Goal: Task Accomplishment & Management: Manage account settings

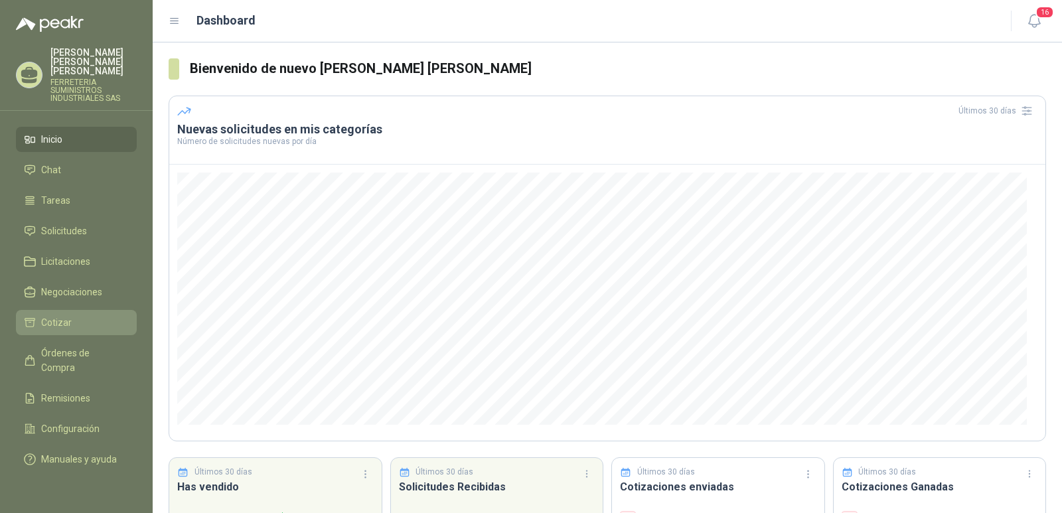
click at [54, 310] on link "Cotizar" at bounding box center [76, 322] width 121 height 25
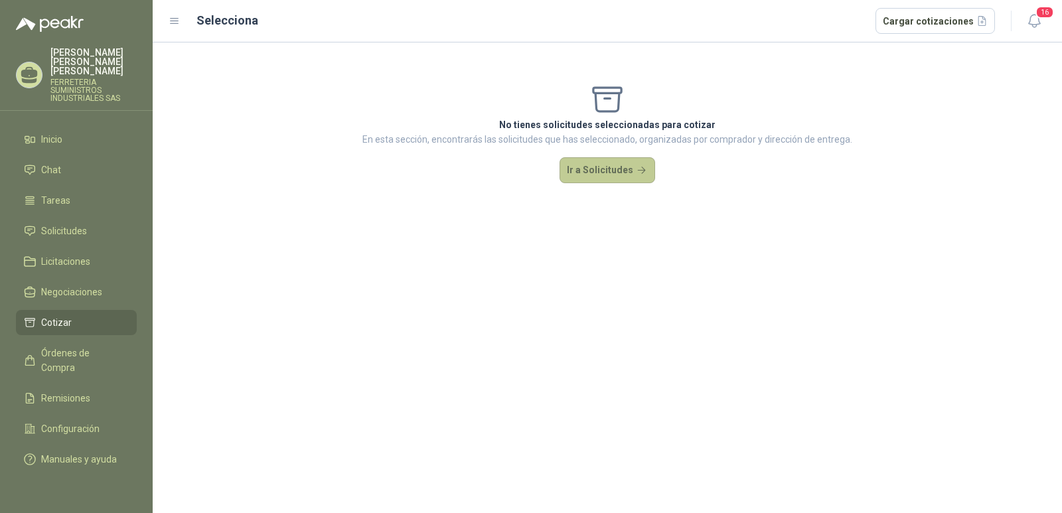
click at [598, 171] on button "Ir a Solicitudes" at bounding box center [608, 170] width 96 height 27
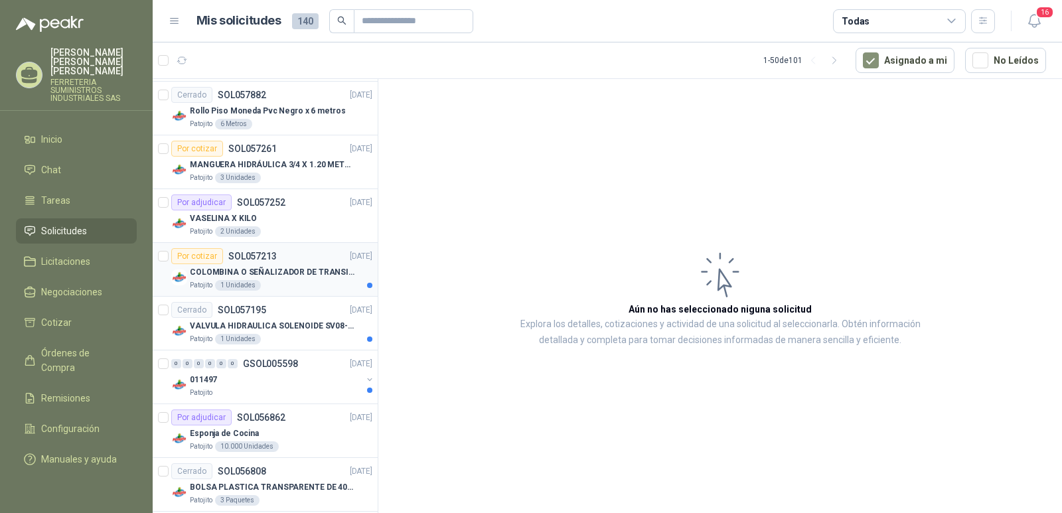
scroll to position [730, 0]
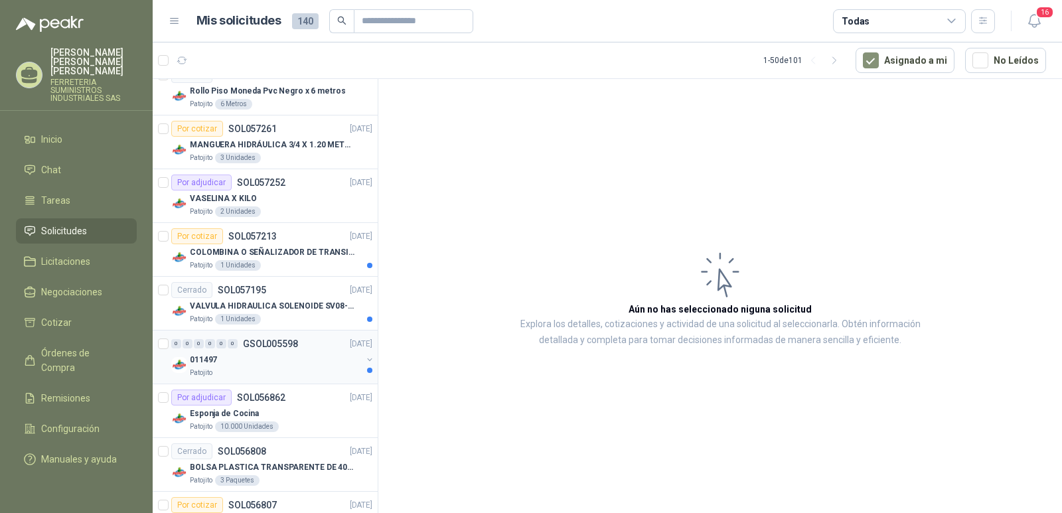
click at [256, 346] on p "GSOL005598" at bounding box center [270, 343] width 55 height 9
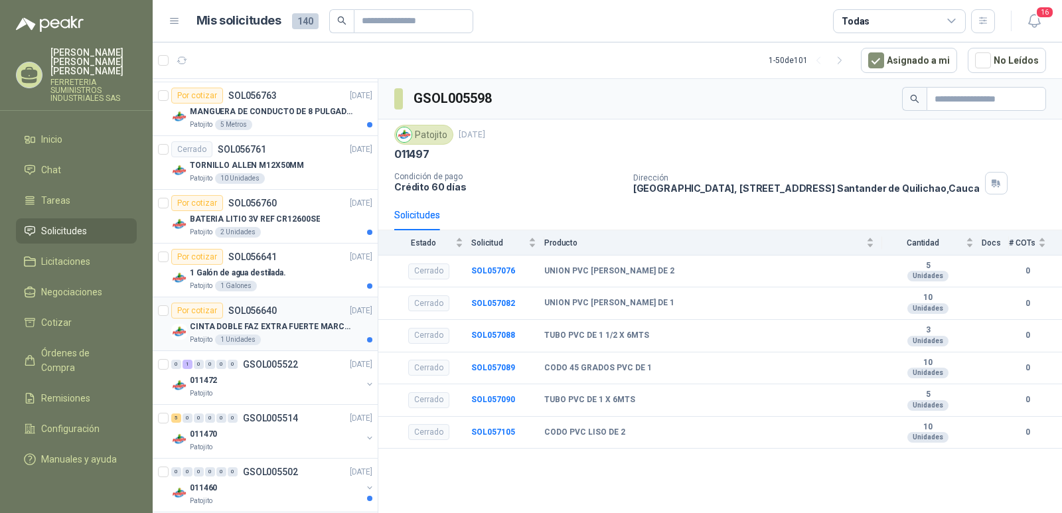
scroll to position [1261, 0]
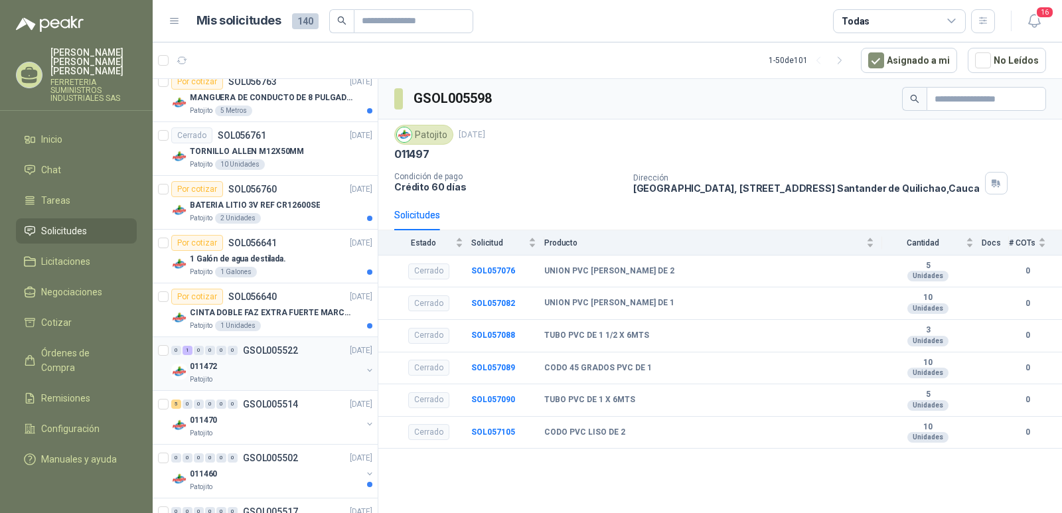
click at [270, 349] on p "GSOL005522" at bounding box center [270, 350] width 55 height 9
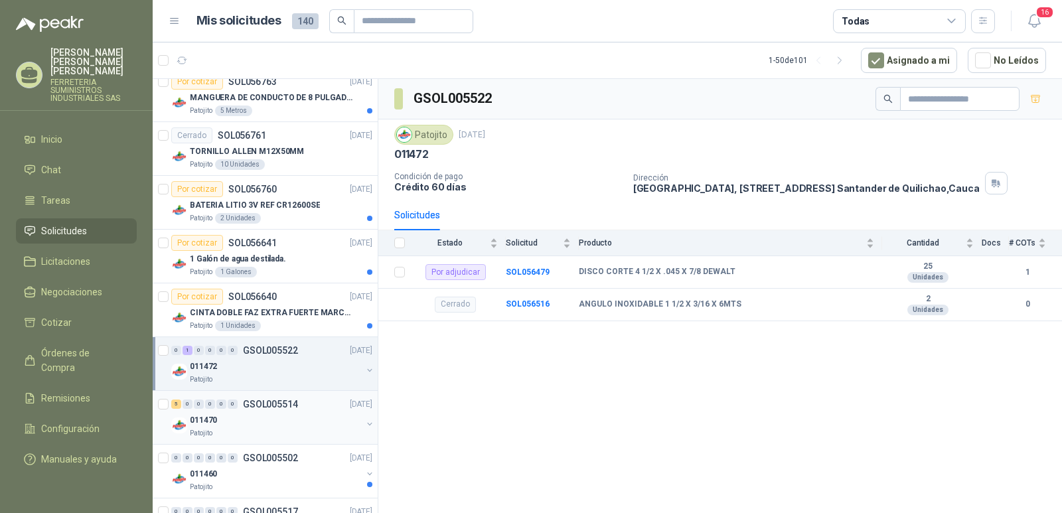
click at [266, 410] on div "5 0 0 0 0 0 GSOL005514 [DATE]" at bounding box center [273, 404] width 204 height 16
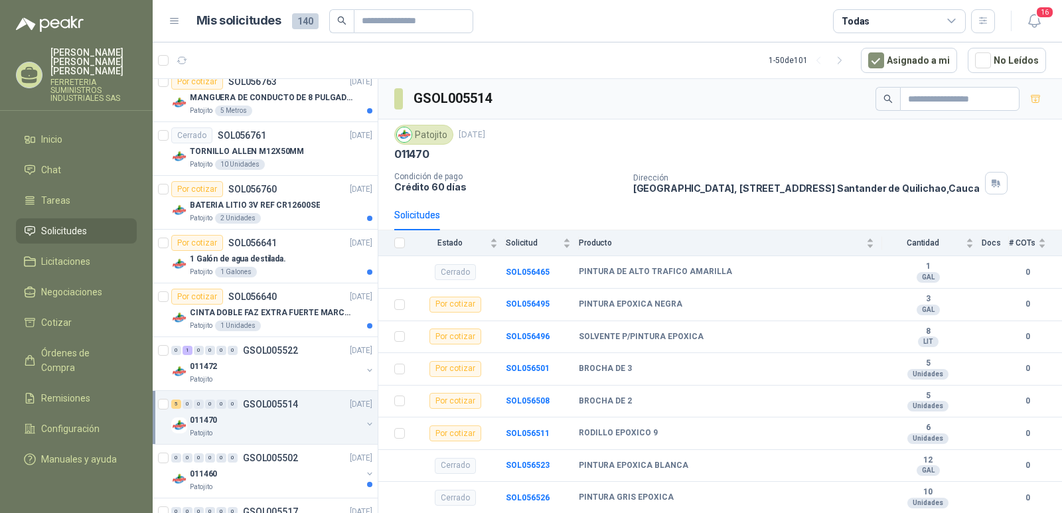
click at [269, 403] on p "GSOL005514" at bounding box center [270, 404] width 55 height 9
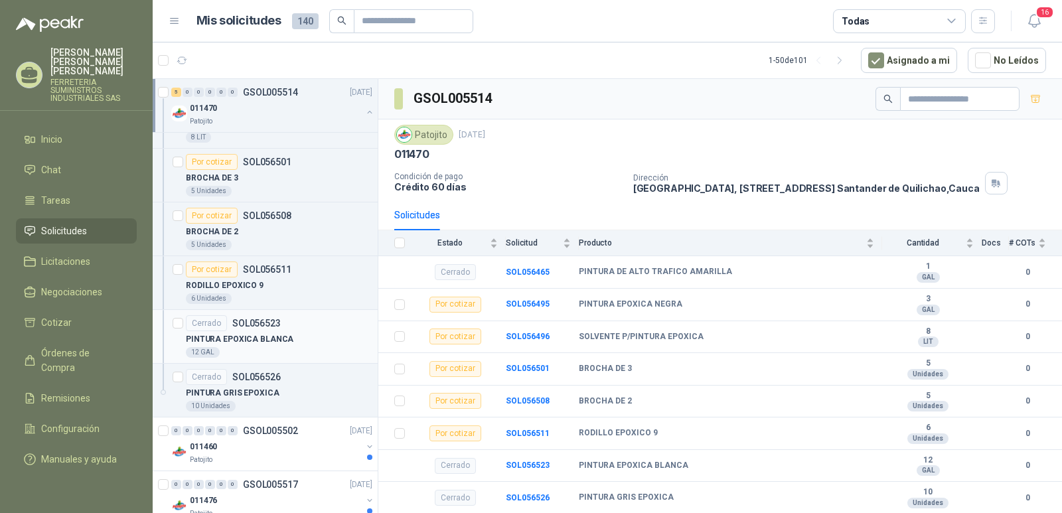
scroll to position [1726, 0]
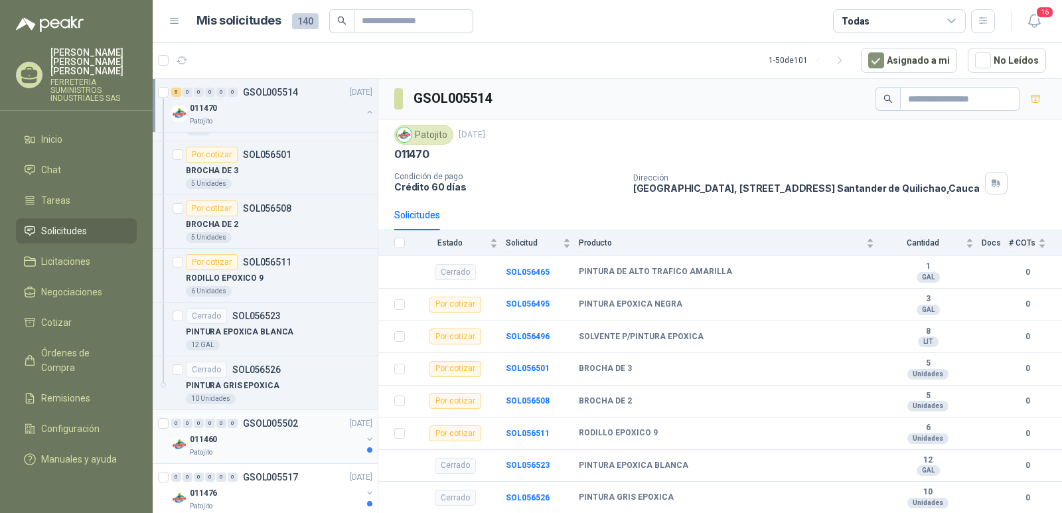
click at [265, 419] on p "GSOL005502" at bounding box center [270, 423] width 55 height 9
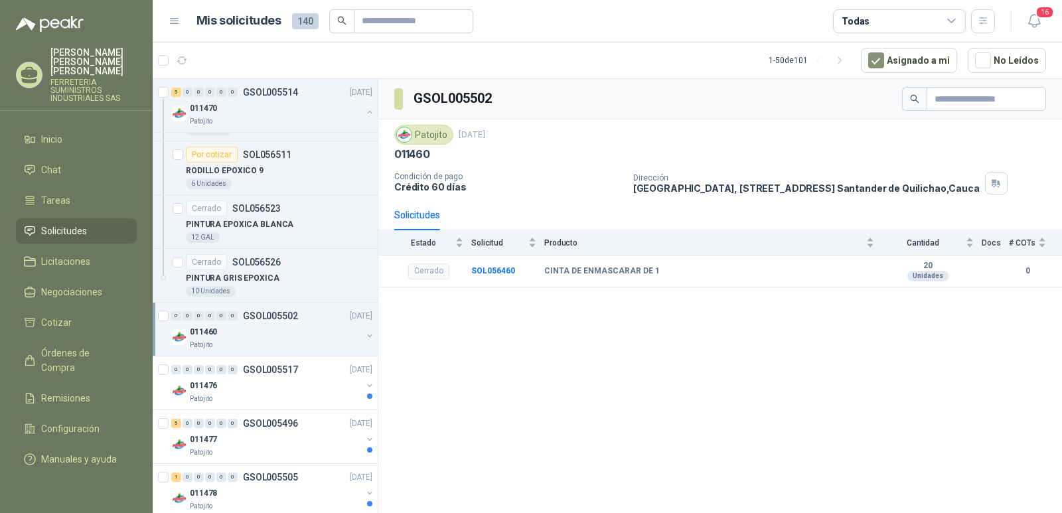
scroll to position [1859, 0]
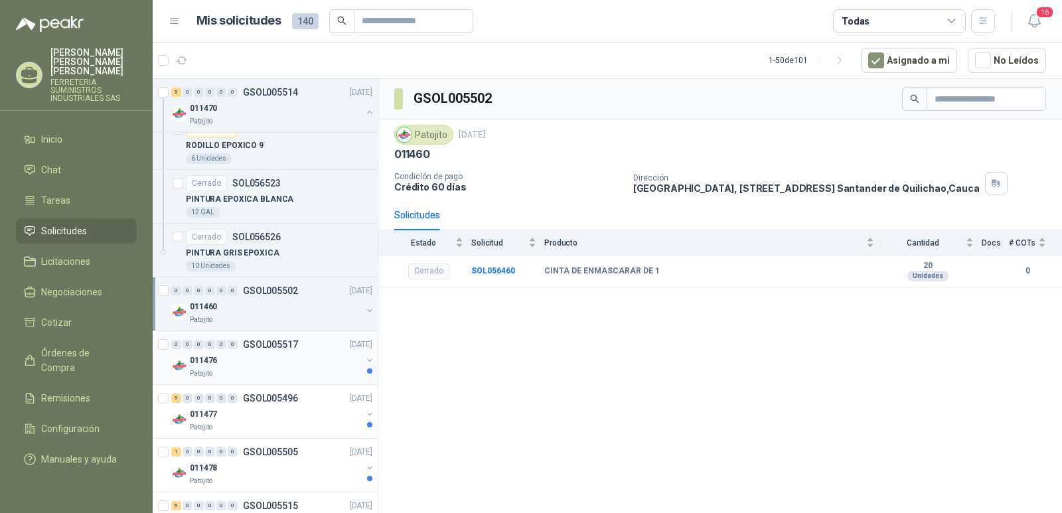
click at [269, 340] on p "GSOL005517" at bounding box center [270, 344] width 55 height 9
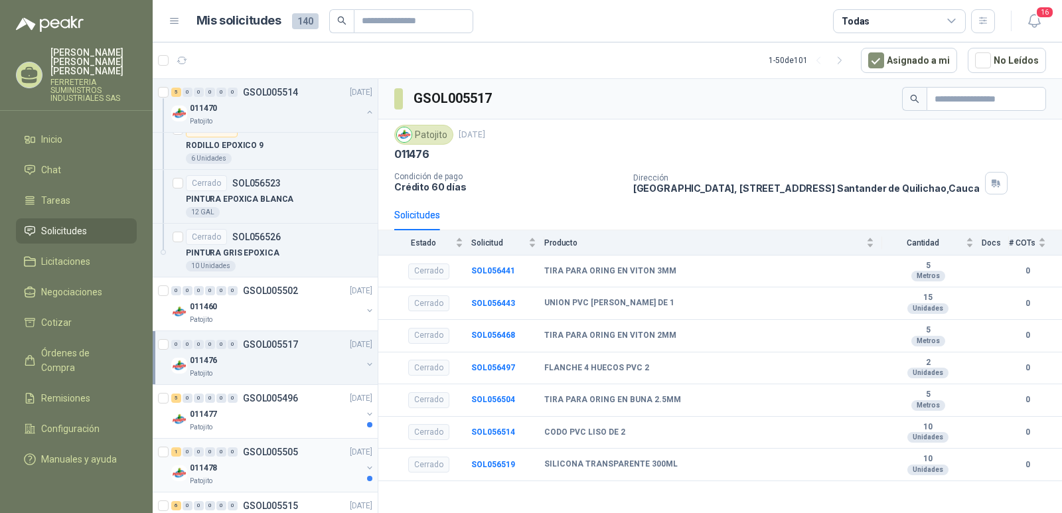
click at [260, 455] on p "GSOL005505" at bounding box center [270, 451] width 55 height 9
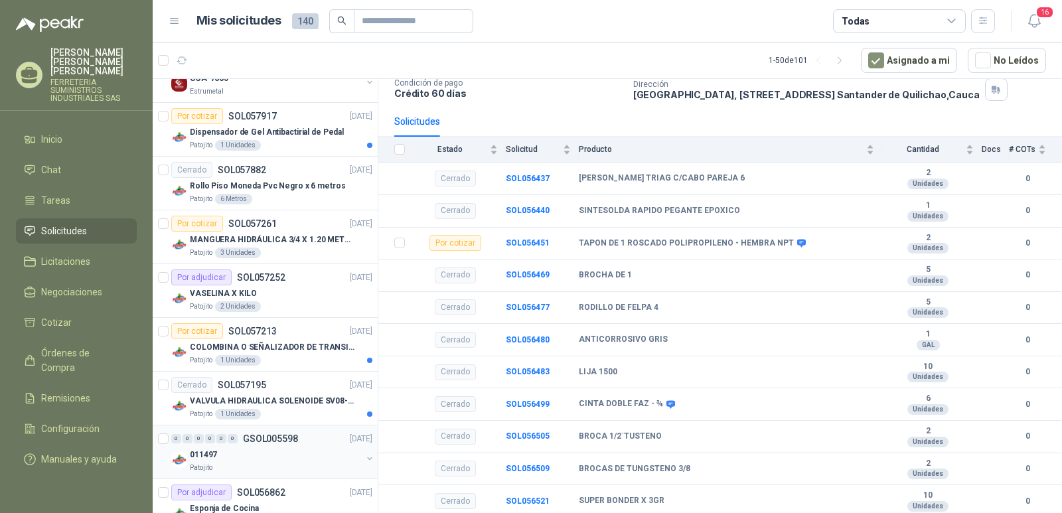
scroll to position [664, 0]
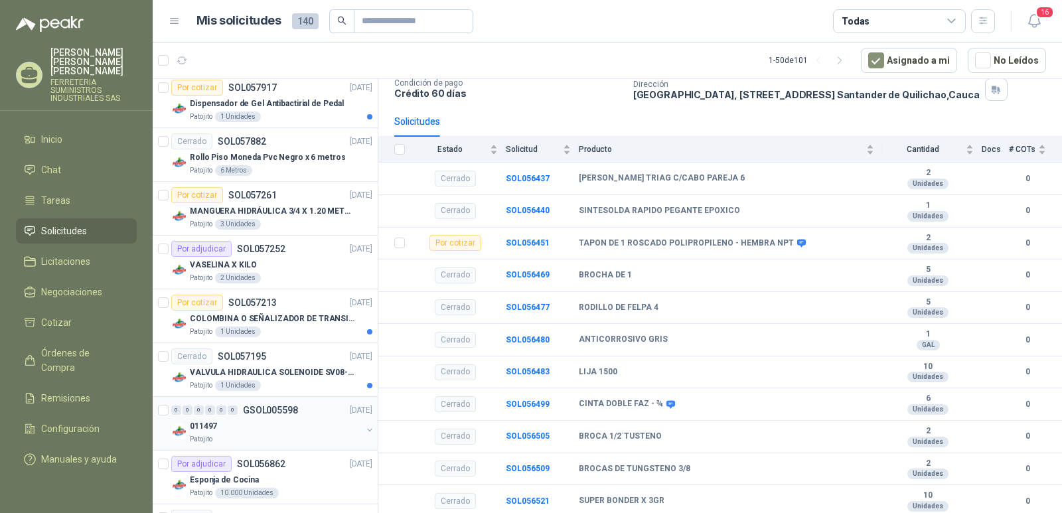
click at [260, 410] on p "GSOL005598" at bounding box center [270, 410] width 55 height 9
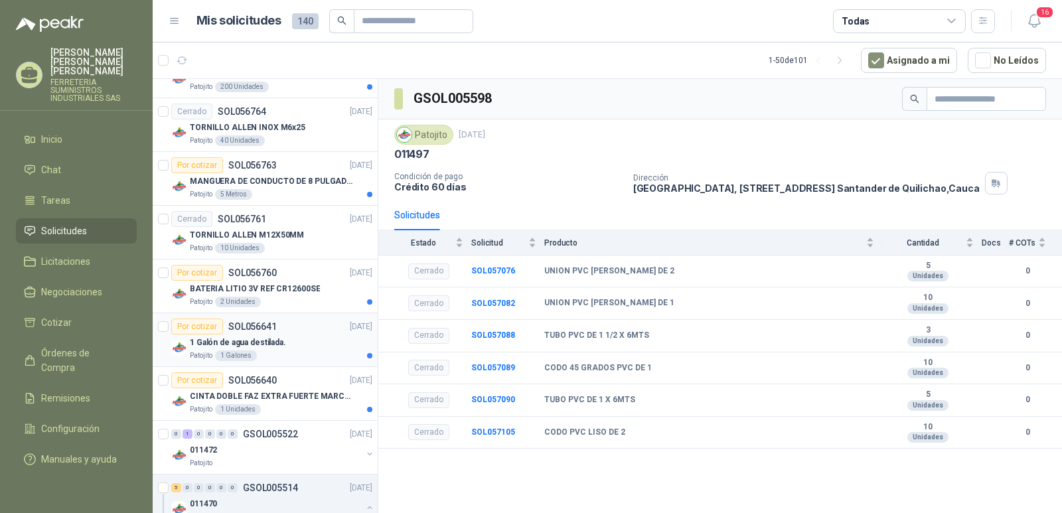
scroll to position [1195, 0]
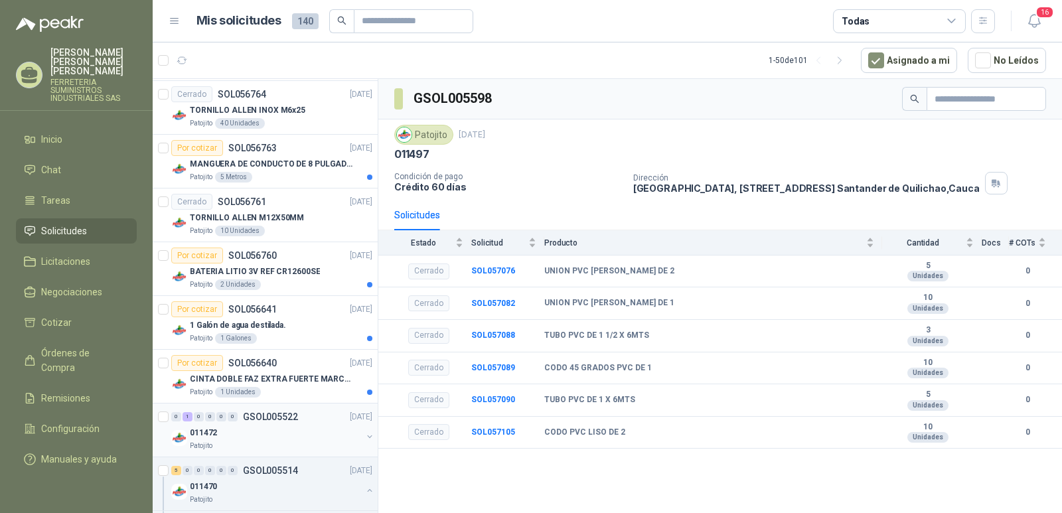
click at [260, 422] on p "GSOL005522" at bounding box center [270, 416] width 55 height 9
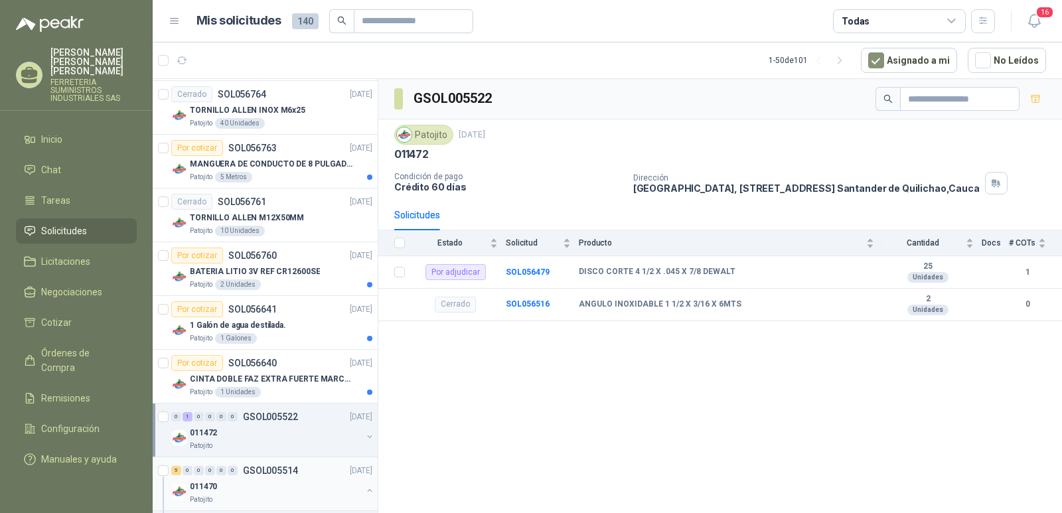
click at [270, 469] on p "GSOL005514" at bounding box center [270, 470] width 55 height 9
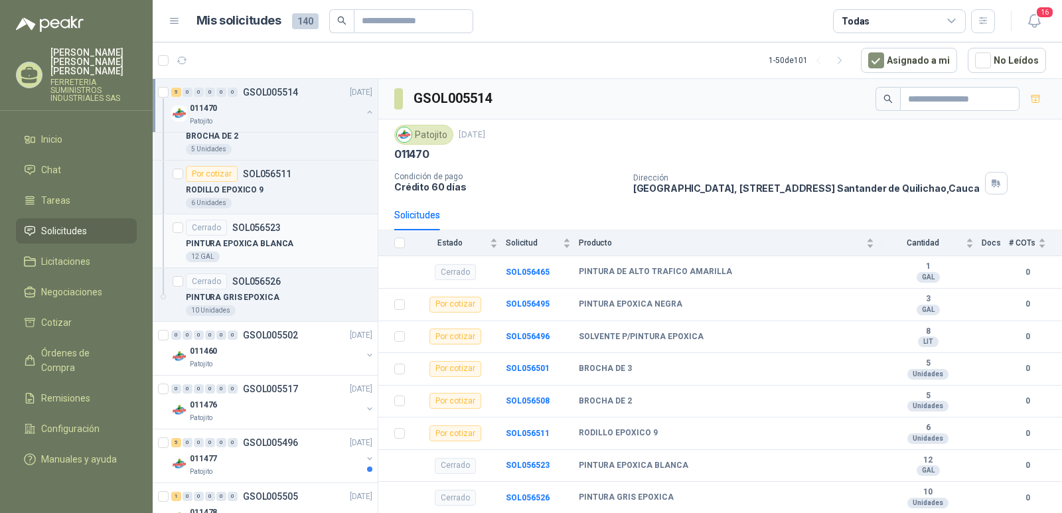
scroll to position [1859, 0]
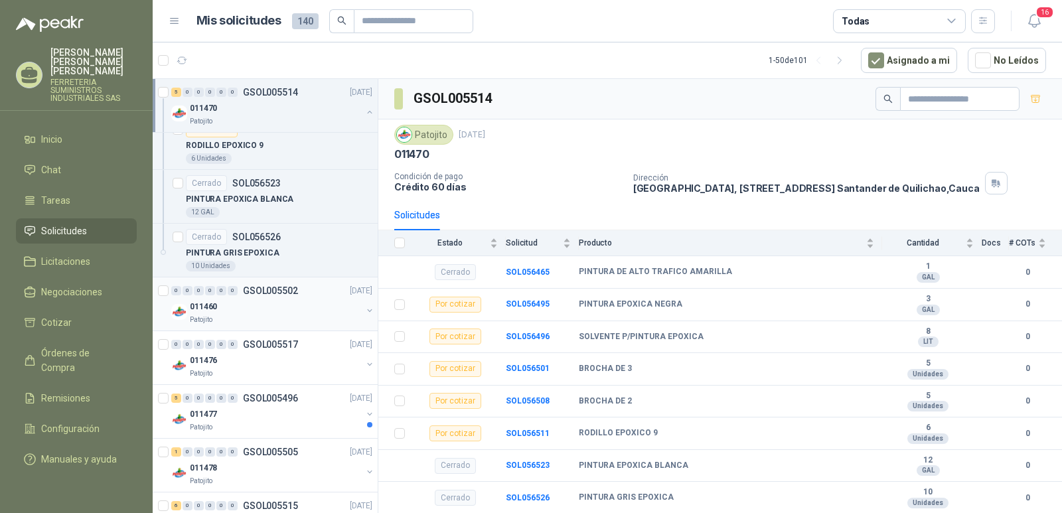
click at [252, 291] on p "GSOL005502" at bounding box center [270, 290] width 55 height 9
